Goal: Transaction & Acquisition: Book appointment/travel/reservation

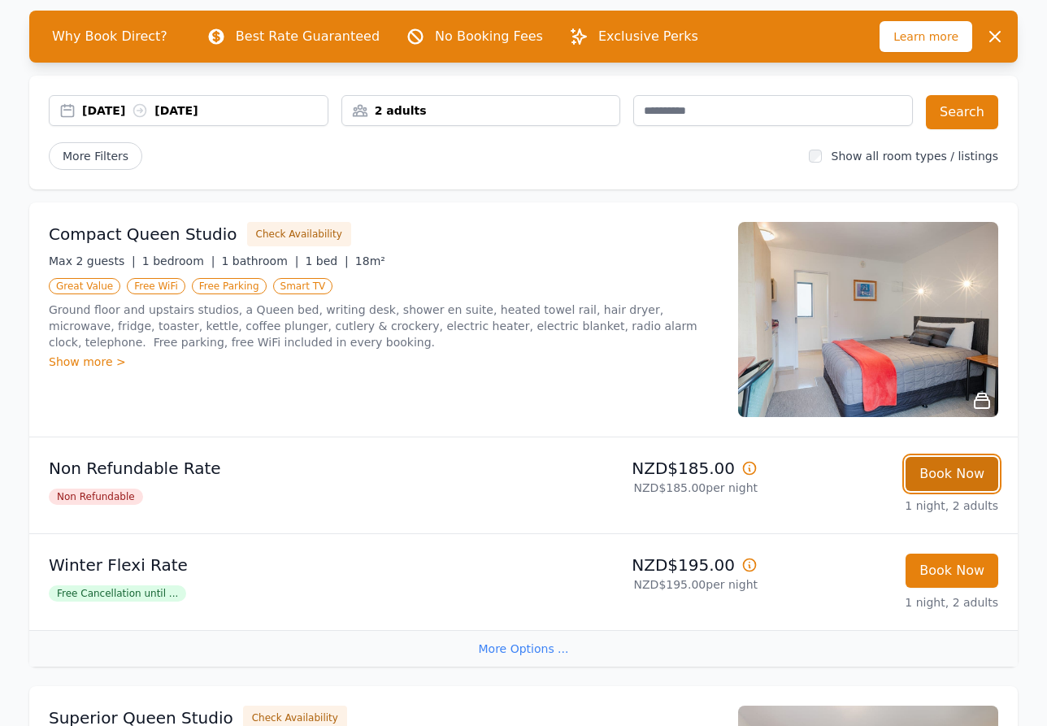
click at [973, 484] on button "Book Now" at bounding box center [952, 474] width 93 height 34
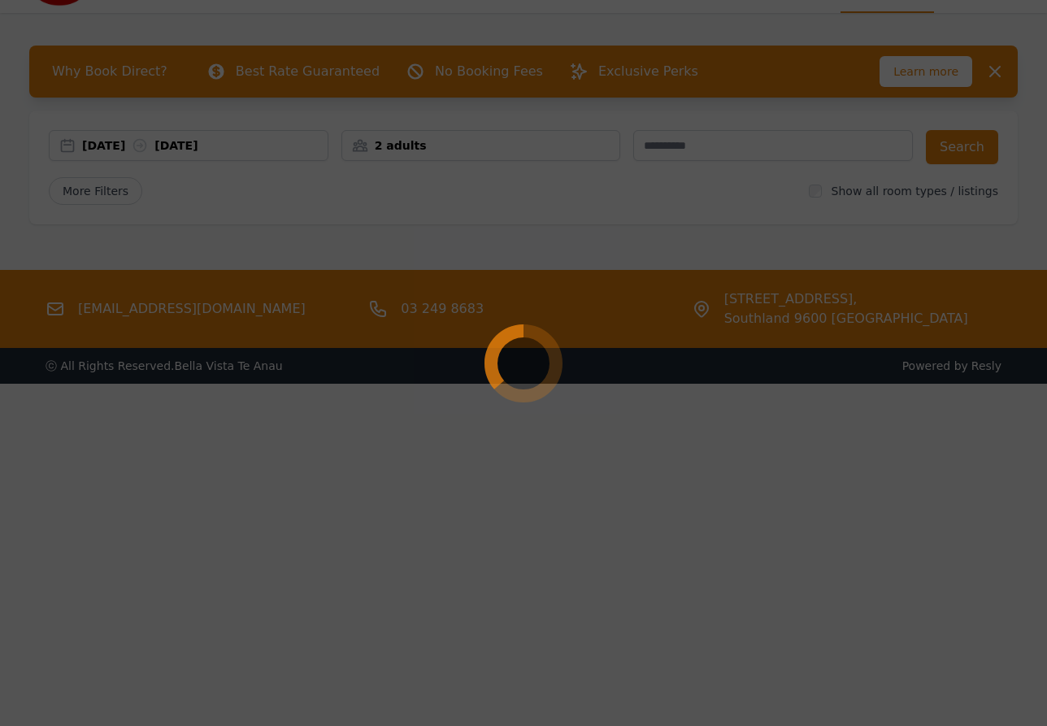
scroll to position [78, 0]
select select "**"
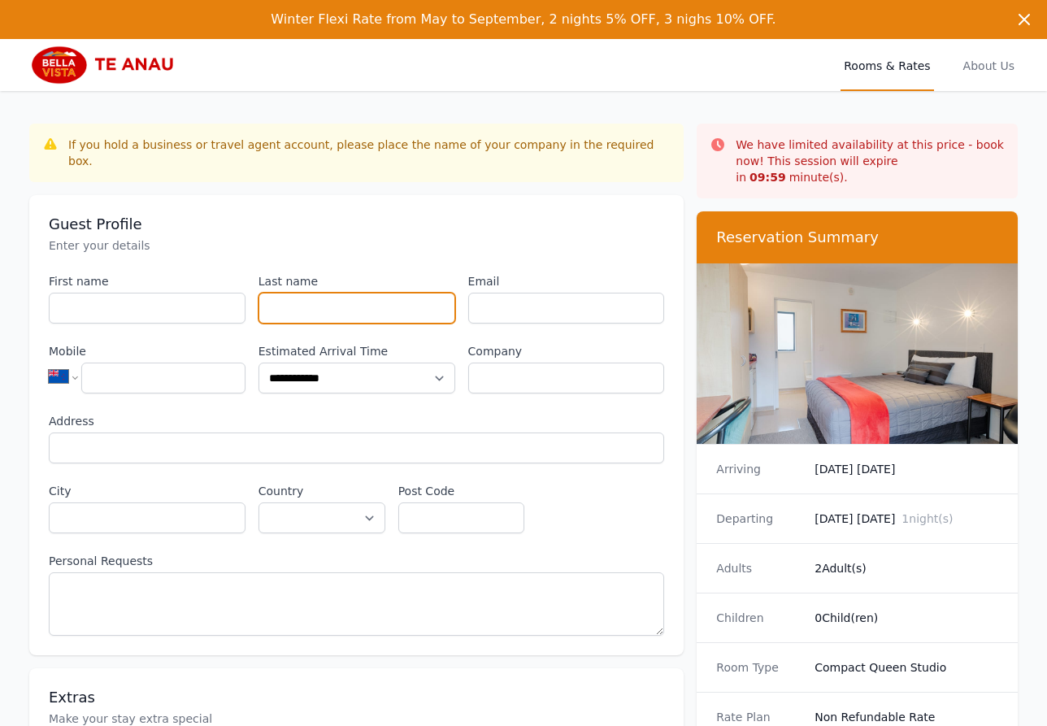
click at [316, 293] on input "Last name" at bounding box center [357, 308] width 197 height 31
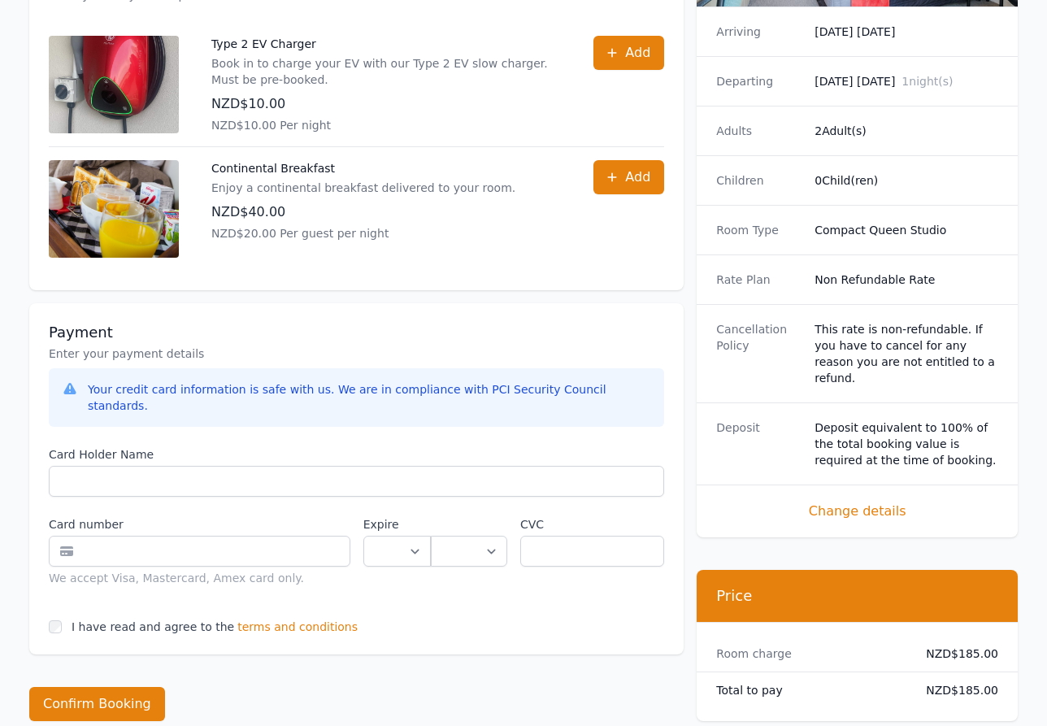
scroll to position [910, 0]
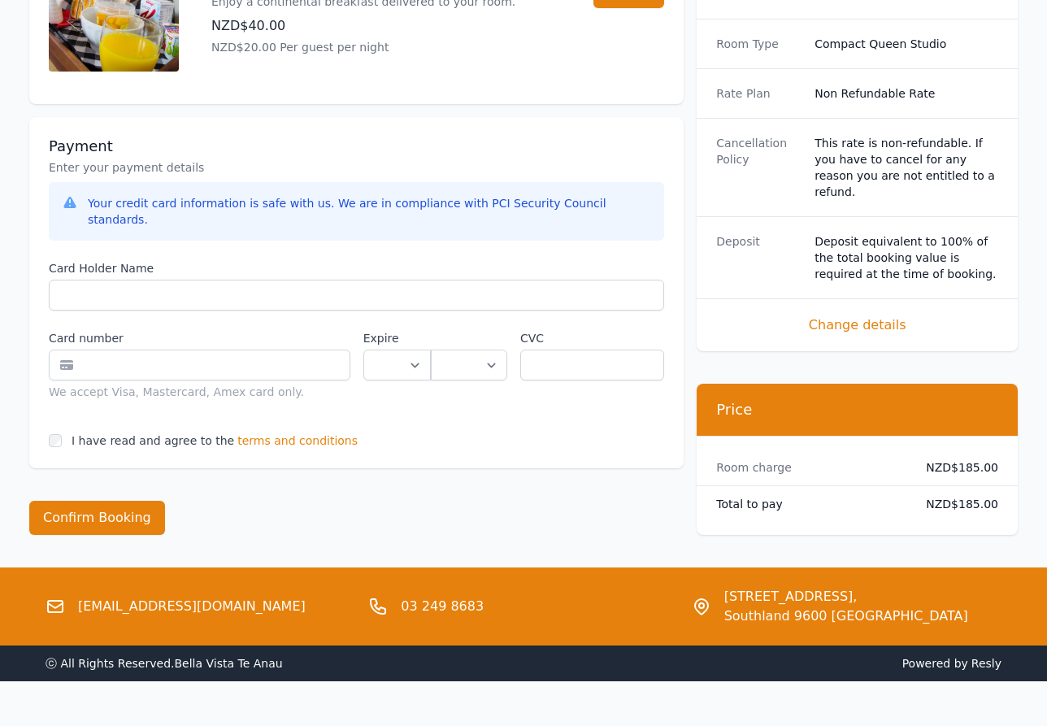
click at [267, 433] on span "terms and conditions" at bounding box center [297, 441] width 120 height 16
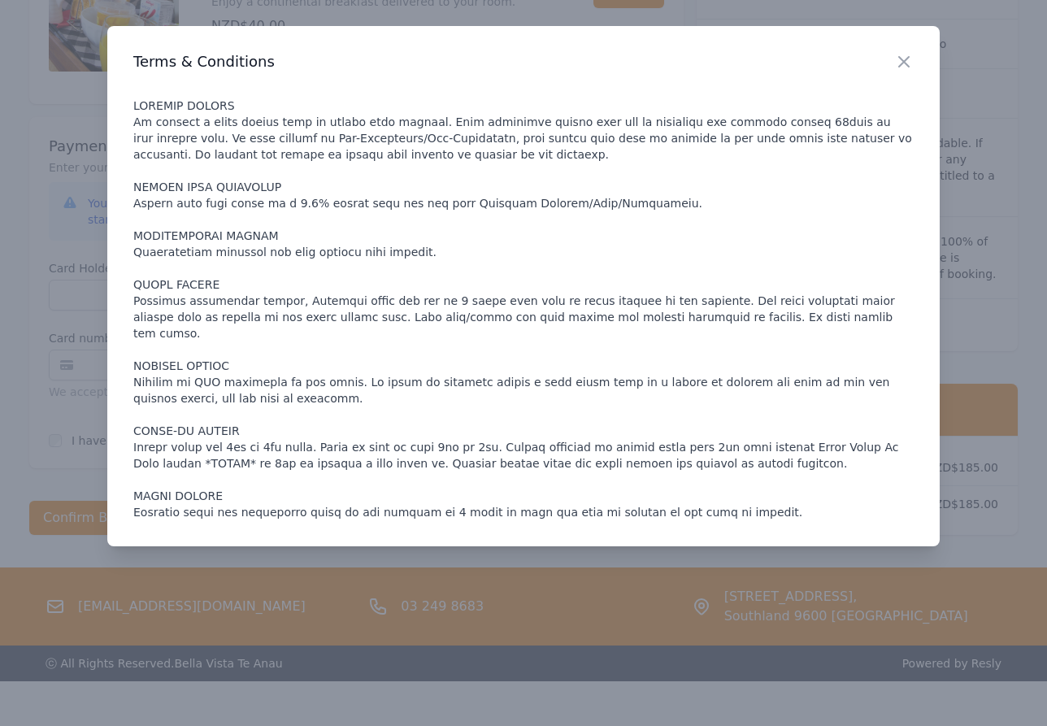
click at [443, 227] on p at bounding box center [523, 309] width 781 height 423
click at [33, 370] on div at bounding box center [523, 363] width 1047 height 726
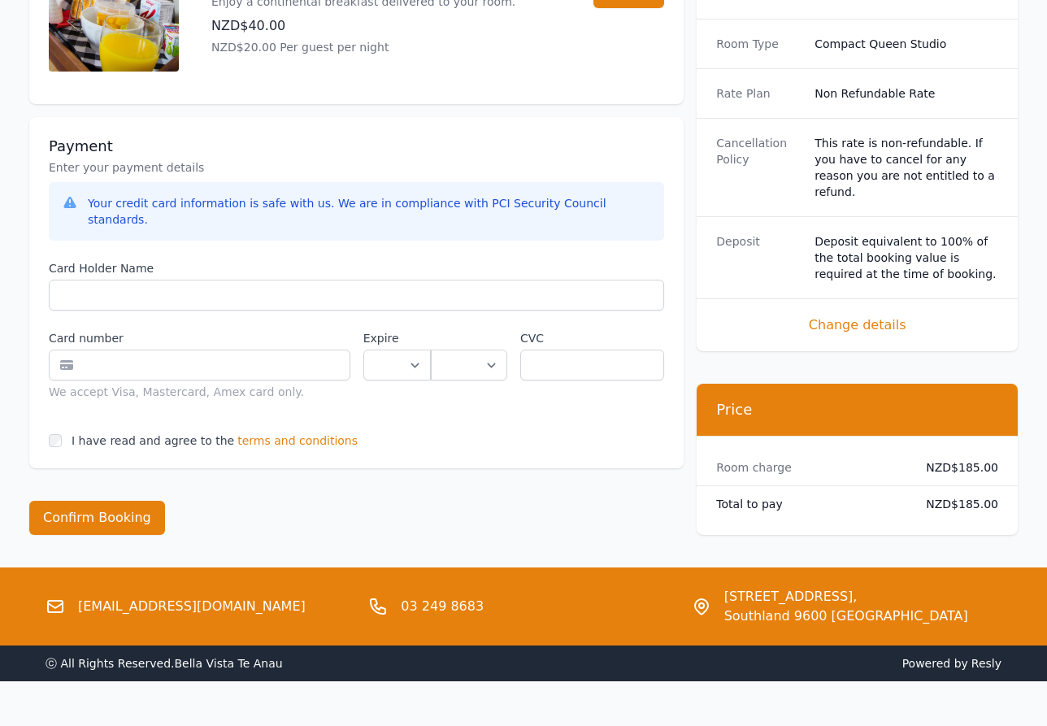
click at [270, 433] on span "terms and conditions" at bounding box center [297, 441] width 120 height 16
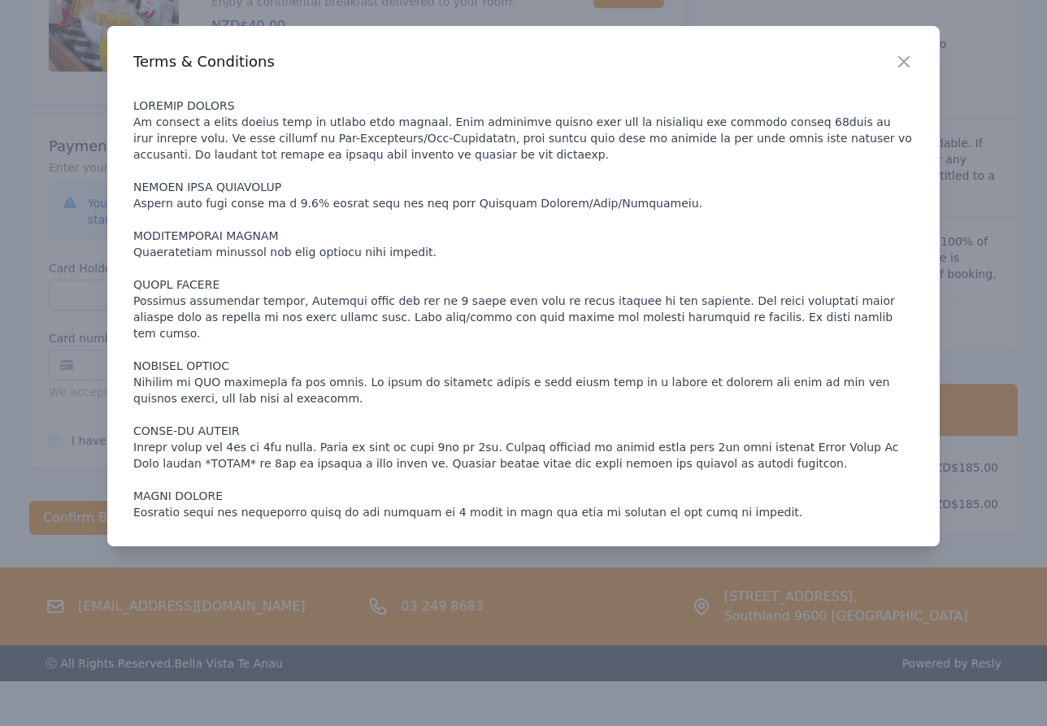
click at [20, 296] on div at bounding box center [523, 363] width 1047 height 726
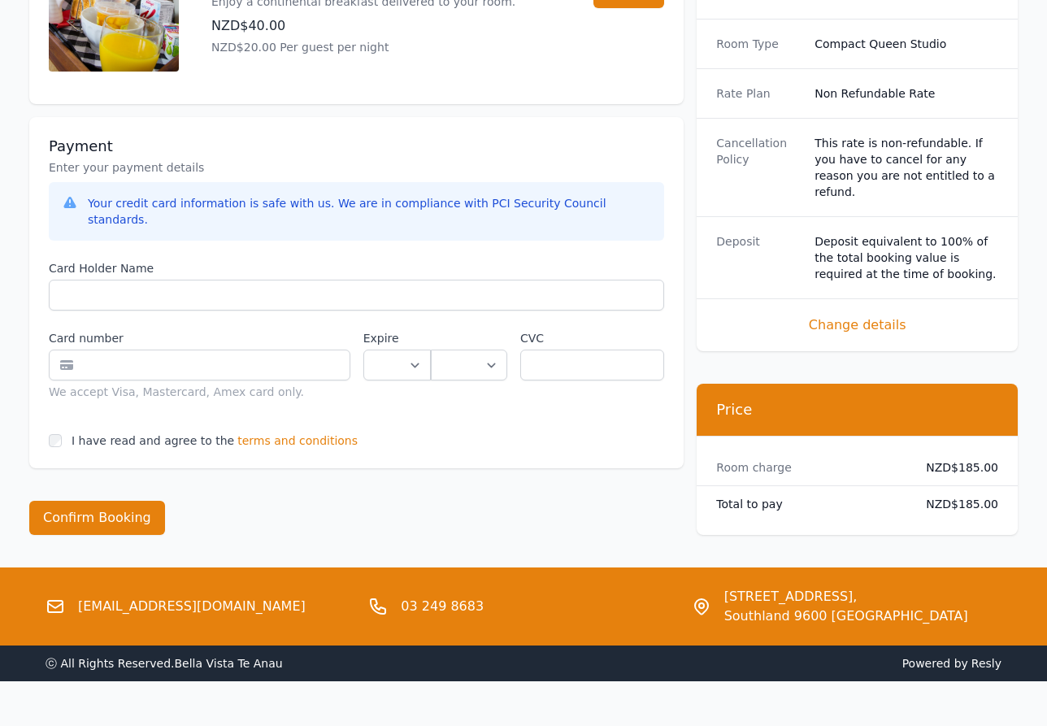
click at [264, 433] on span "terms and conditions" at bounding box center [297, 441] width 120 height 16
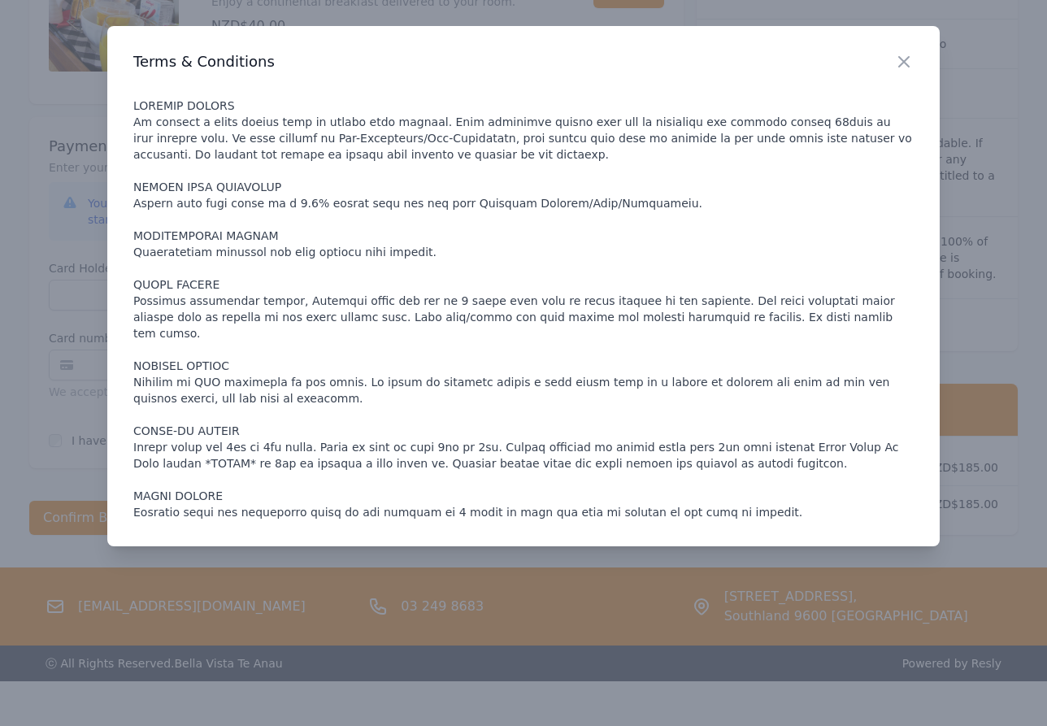
click at [58, 408] on div at bounding box center [523, 363] width 1047 height 726
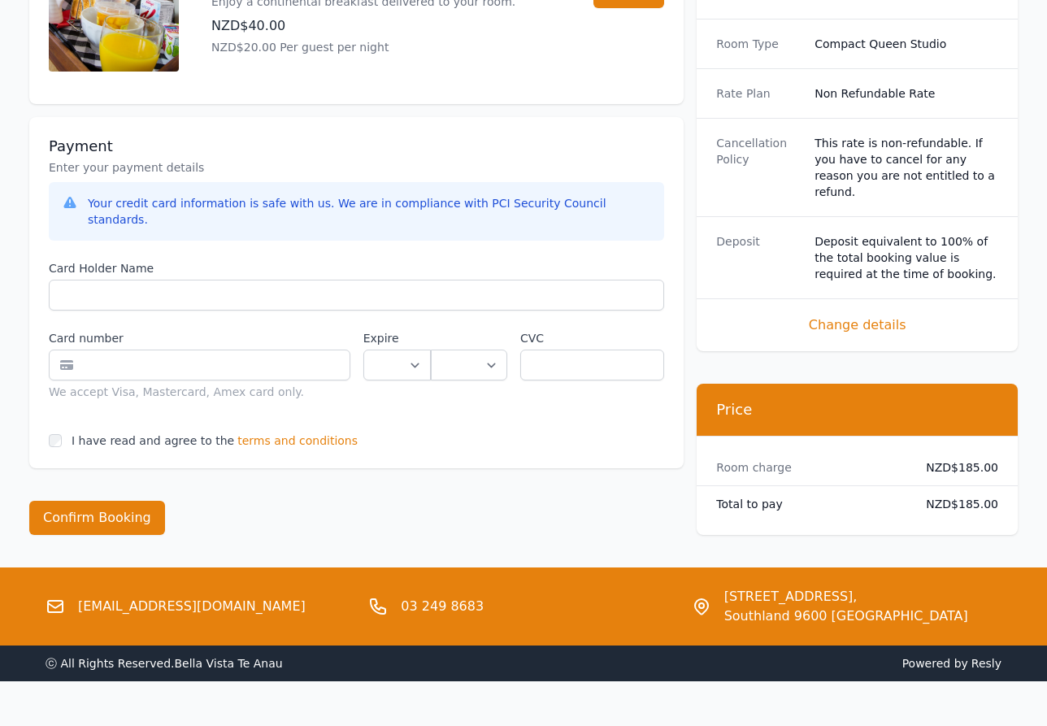
scroll to position [911, 0]
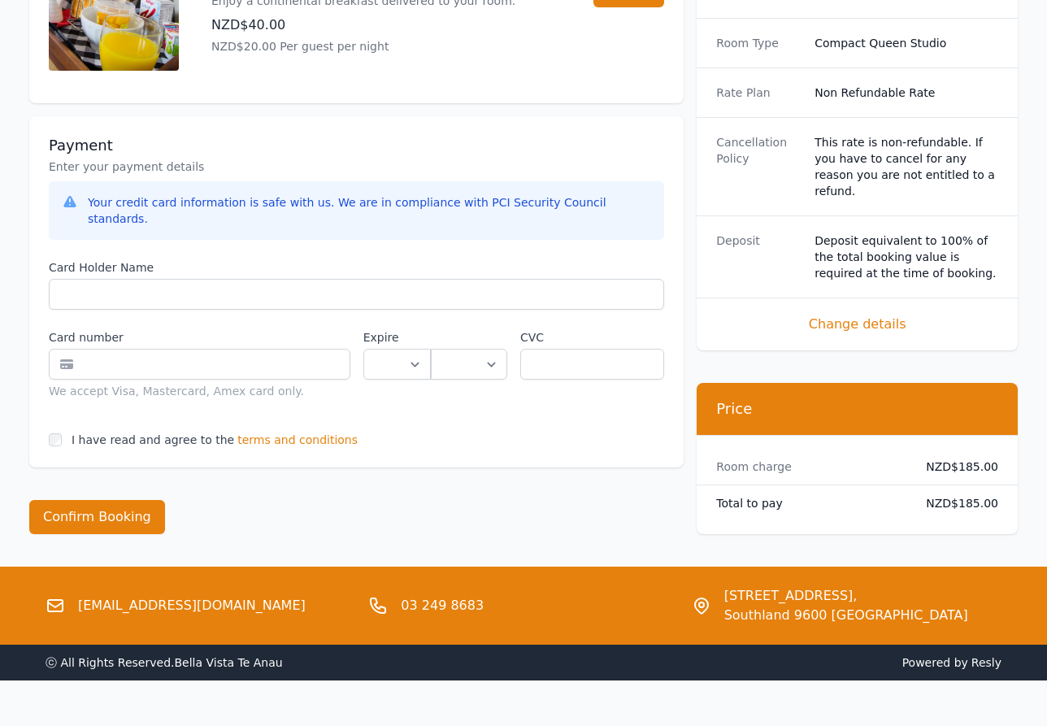
click at [296, 432] on span "terms and conditions" at bounding box center [297, 440] width 120 height 16
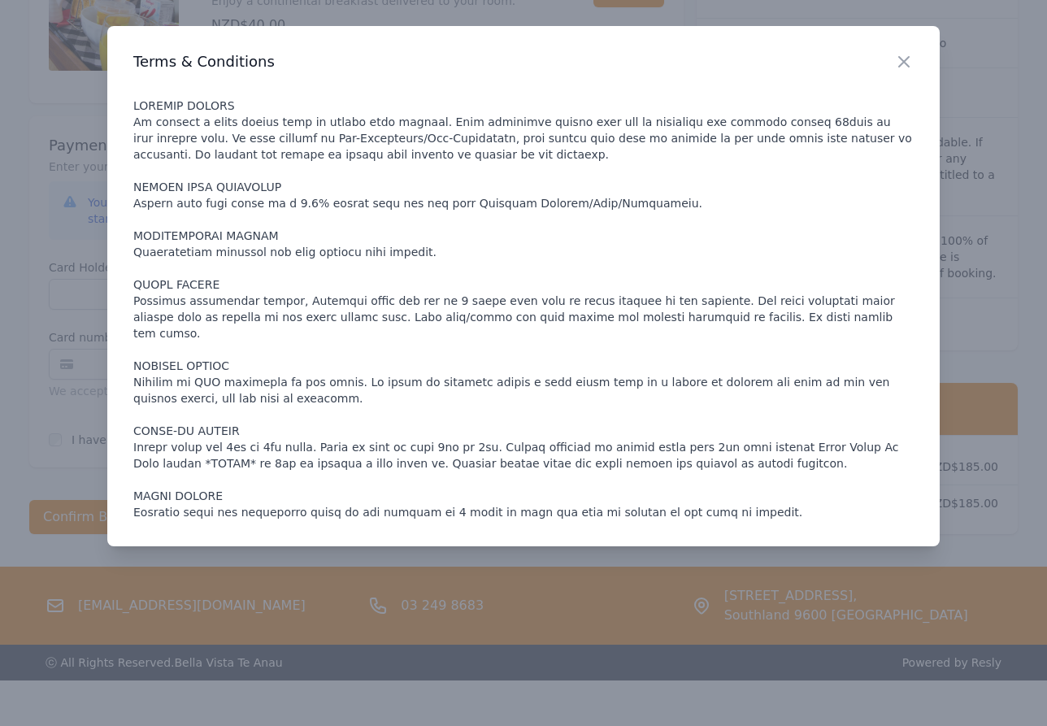
click at [28, 412] on div at bounding box center [523, 363] width 1047 height 726
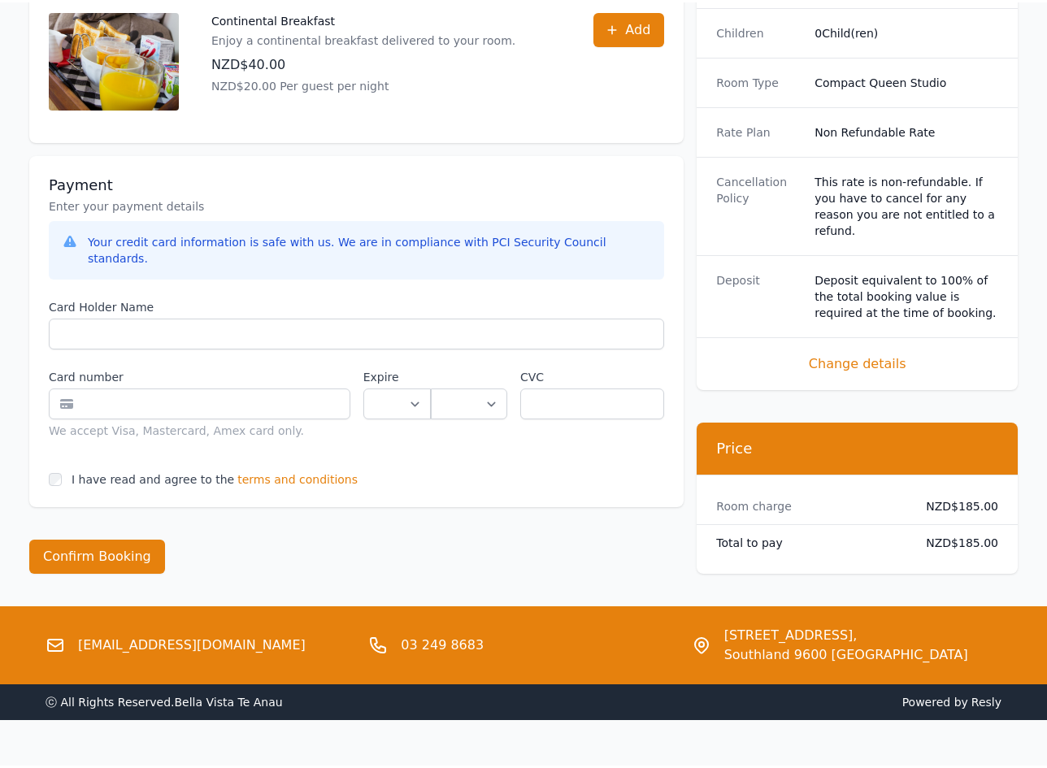
scroll to position [869, 0]
